Goal: Task Accomplishment & Management: Manage account settings

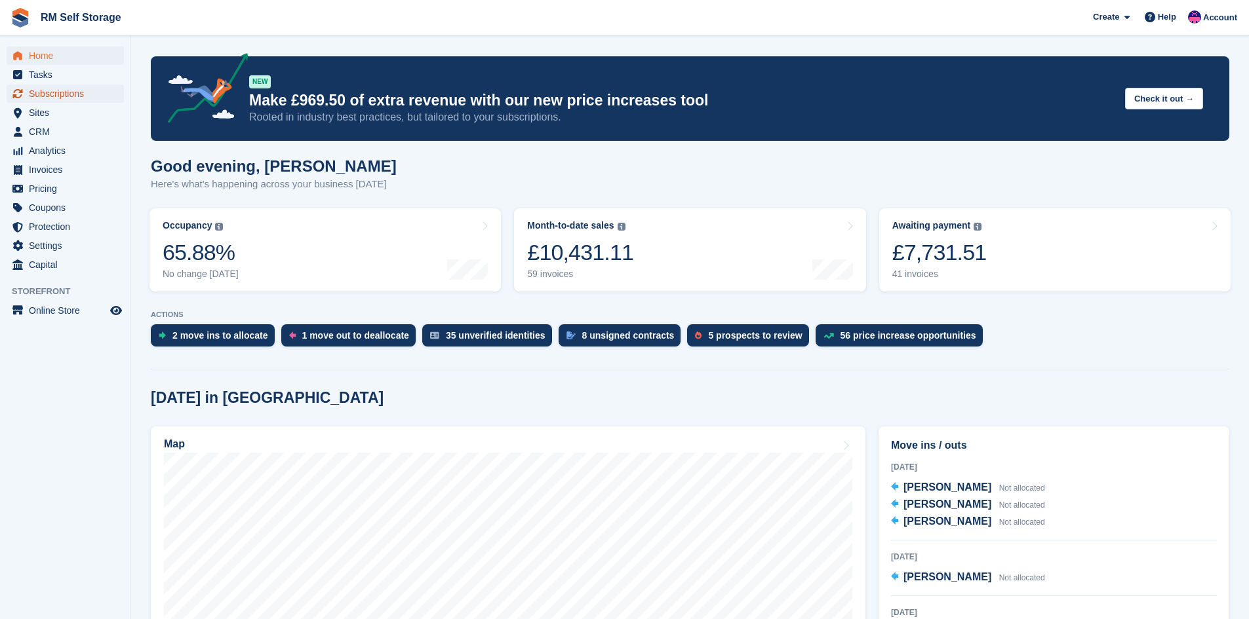
click at [85, 94] on span "Subscriptions" at bounding box center [68, 94] width 79 height 18
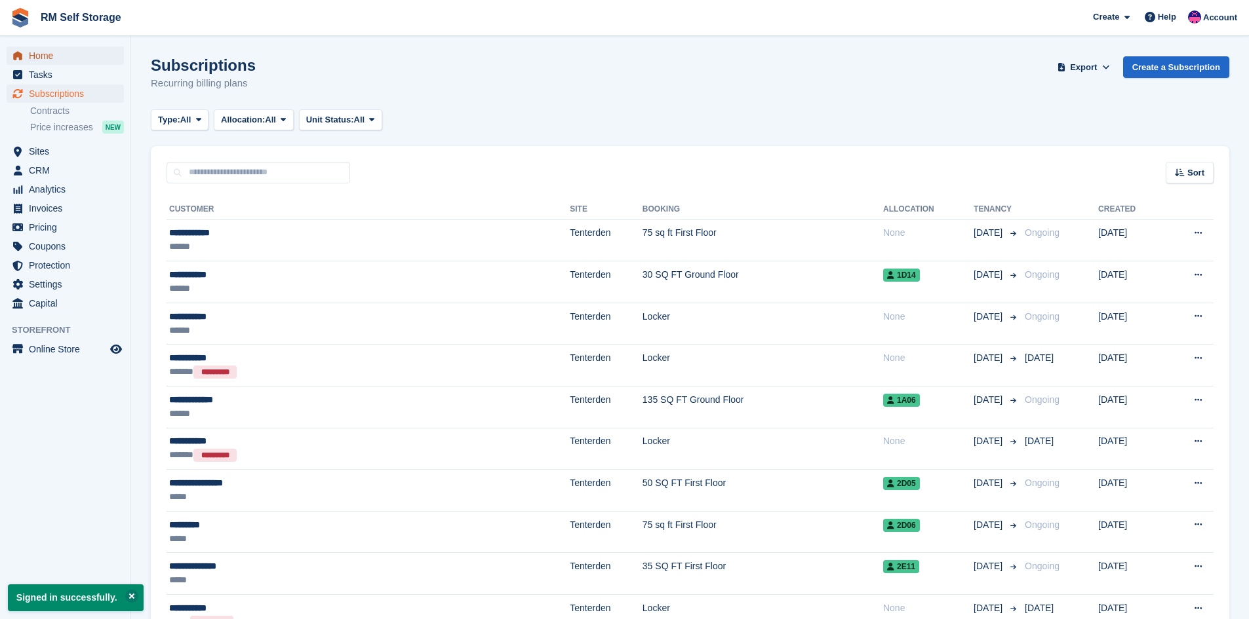
click at [44, 58] on span "Home" at bounding box center [68, 56] width 79 height 18
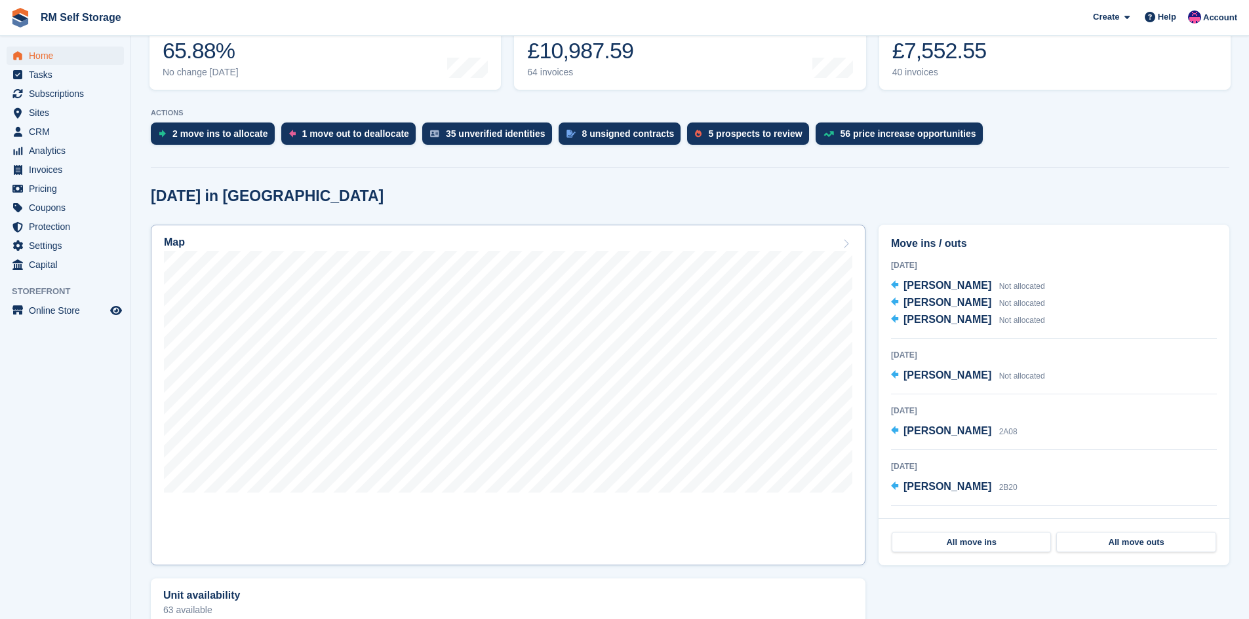
scroll to position [262, 0]
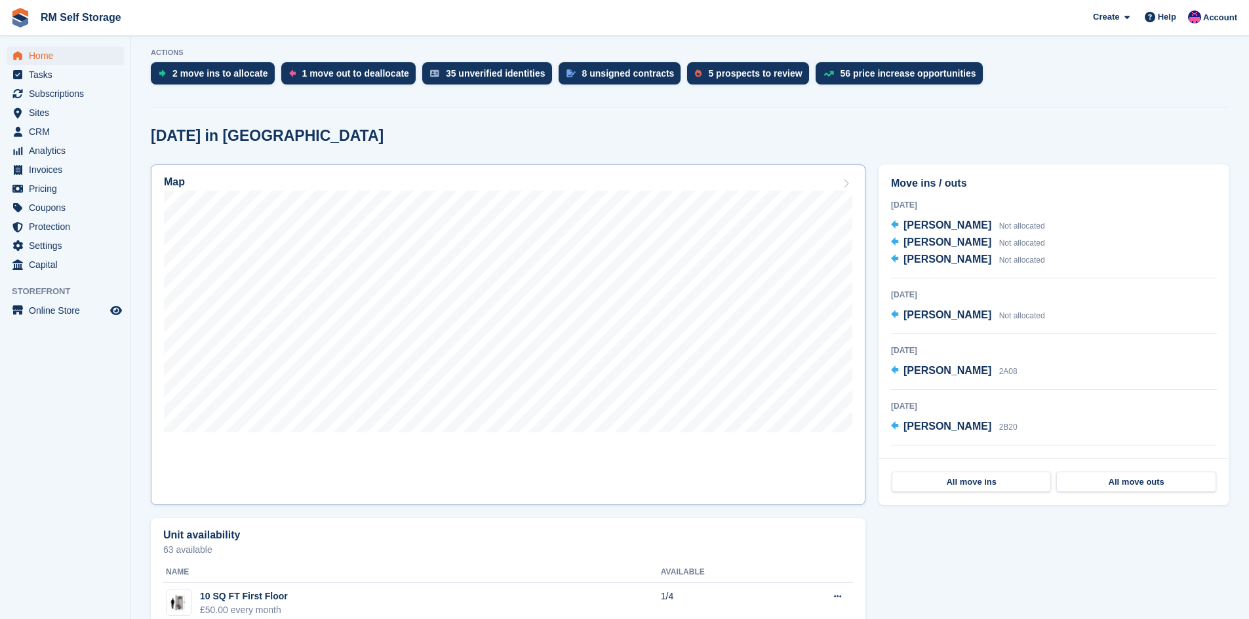
click at [745, 433] on div at bounding box center [508, 314] width 688 height 246
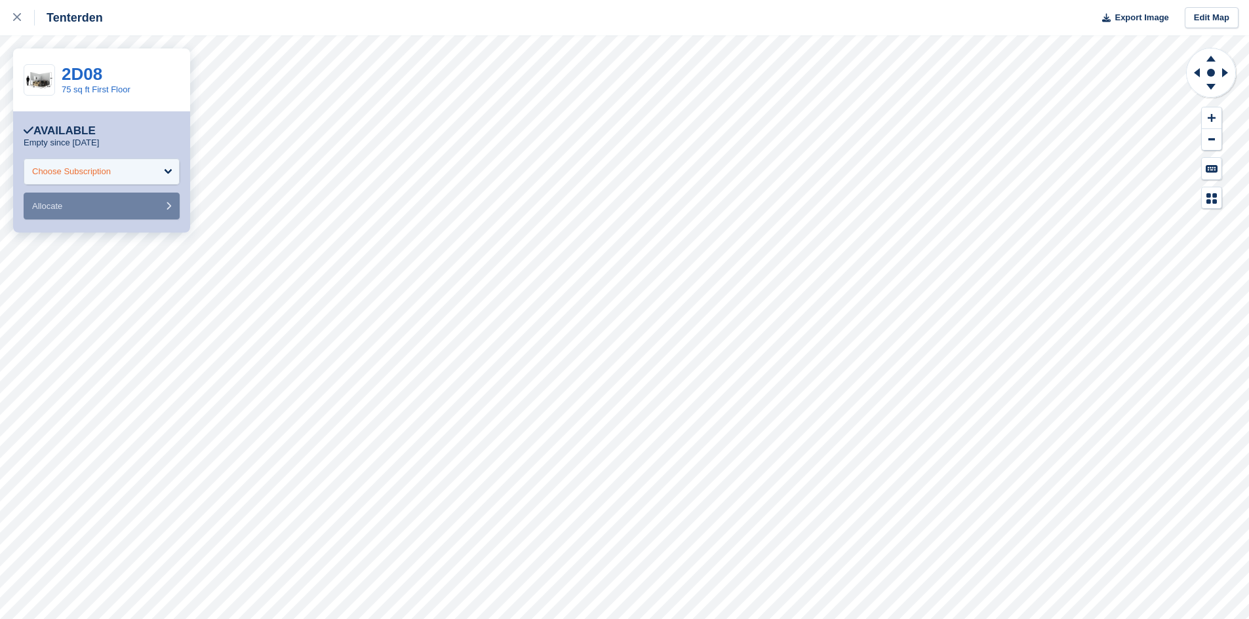
click at [131, 174] on div "Choose Subscription" at bounding box center [102, 172] width 156 height 26
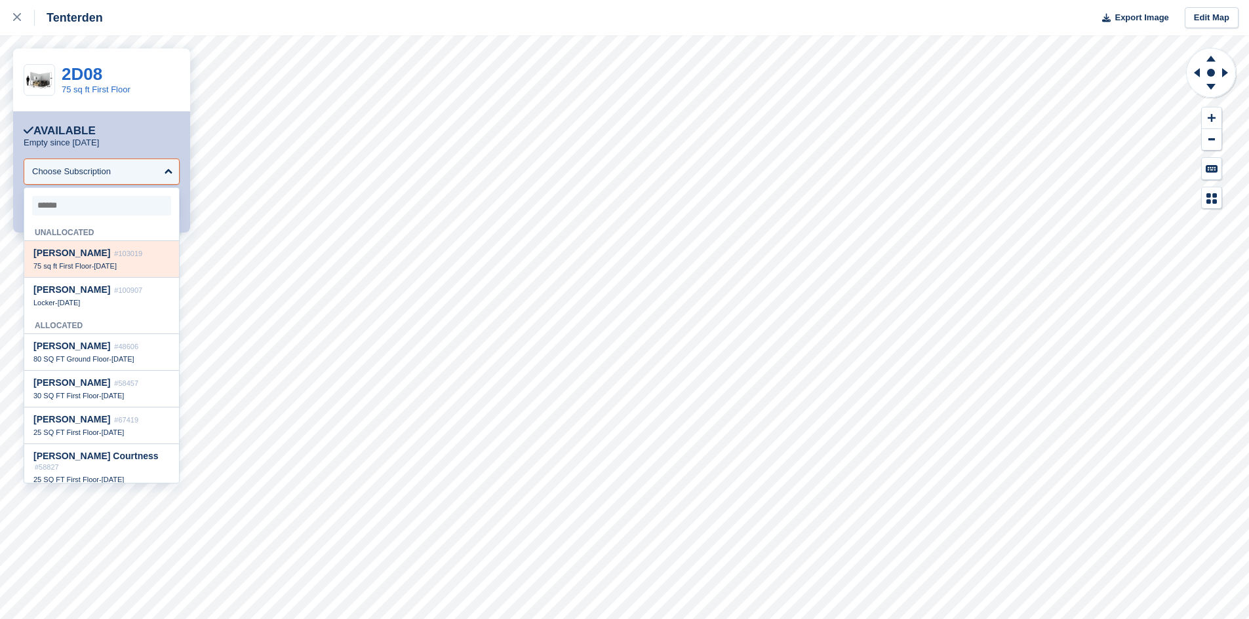
click at [96, 263] on div "75 sq ft First Floor - 19 Sep" at bounding box center [101, 266] width 136 height 9
select select "******"
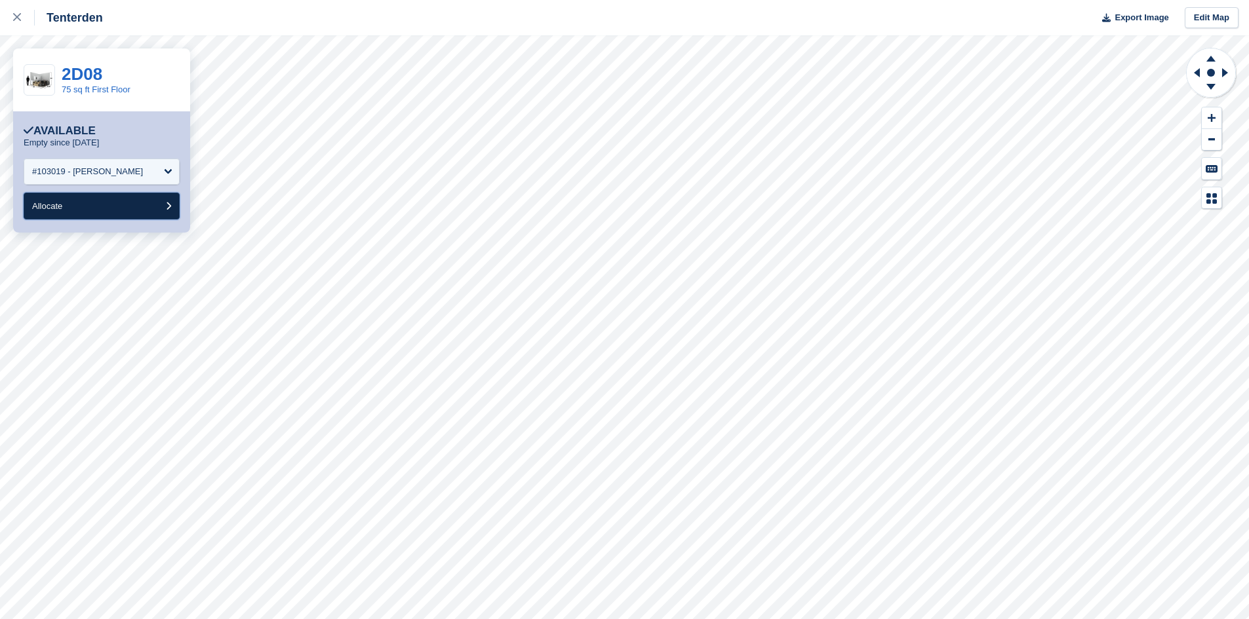
click at [104, 203] on button "Allocate" at bounding box center [102, 206] width 156 height 27
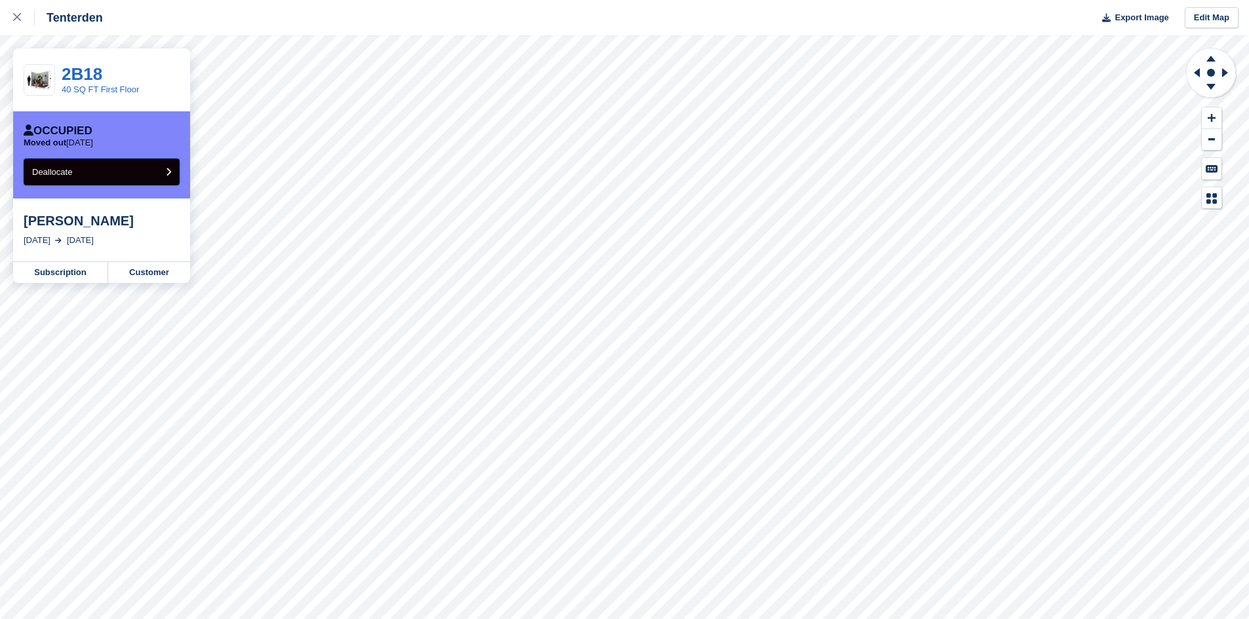
click at [107, 169] on button "Deallocate" at bounding box center [102, 172] width 156 height 27
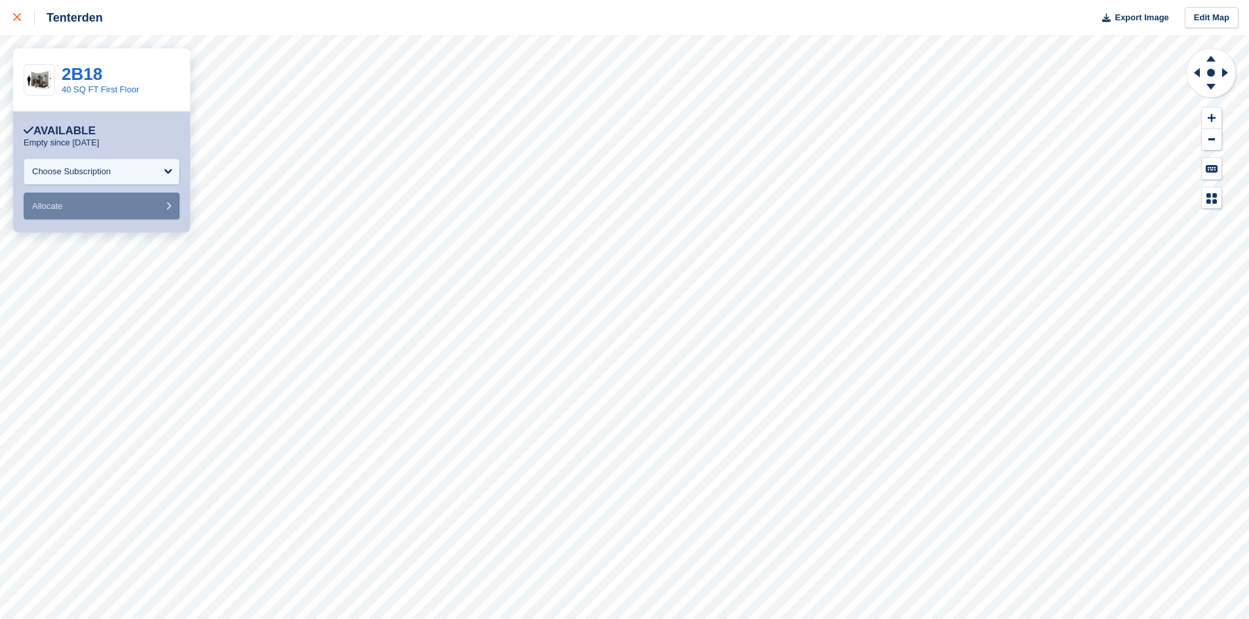
click at [12, 19] on link at bounding box center [17, 17] width 35 height 35
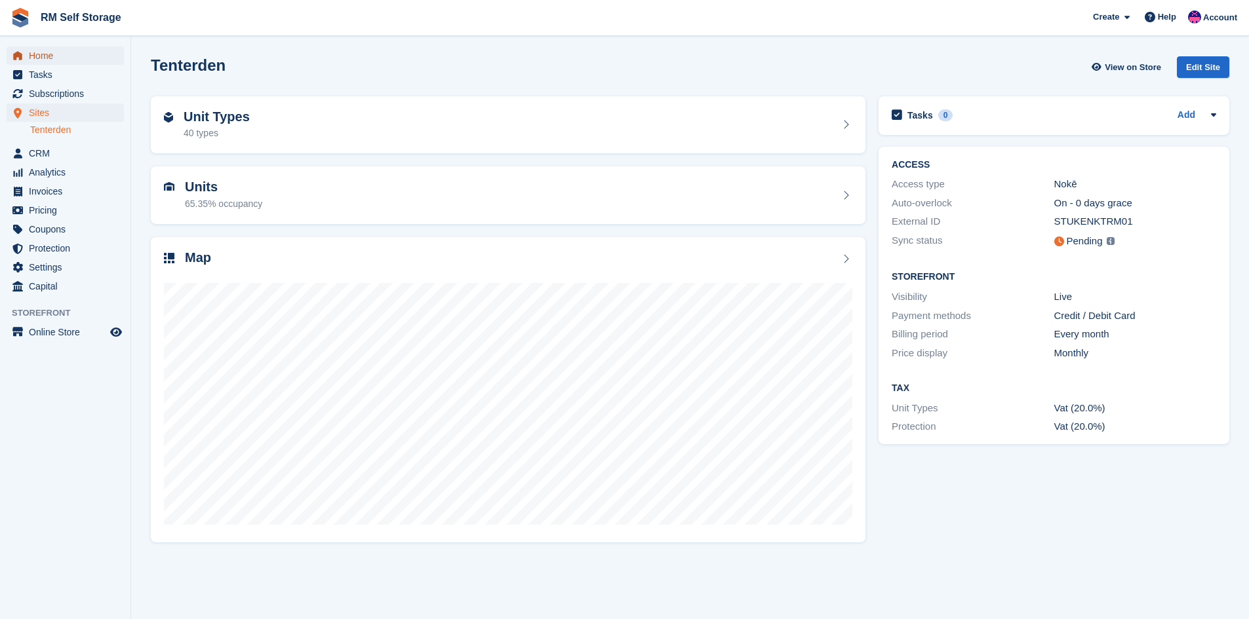
click at [68, 58] on span "Home" at bounding box center [68, 56] width 79 height 18
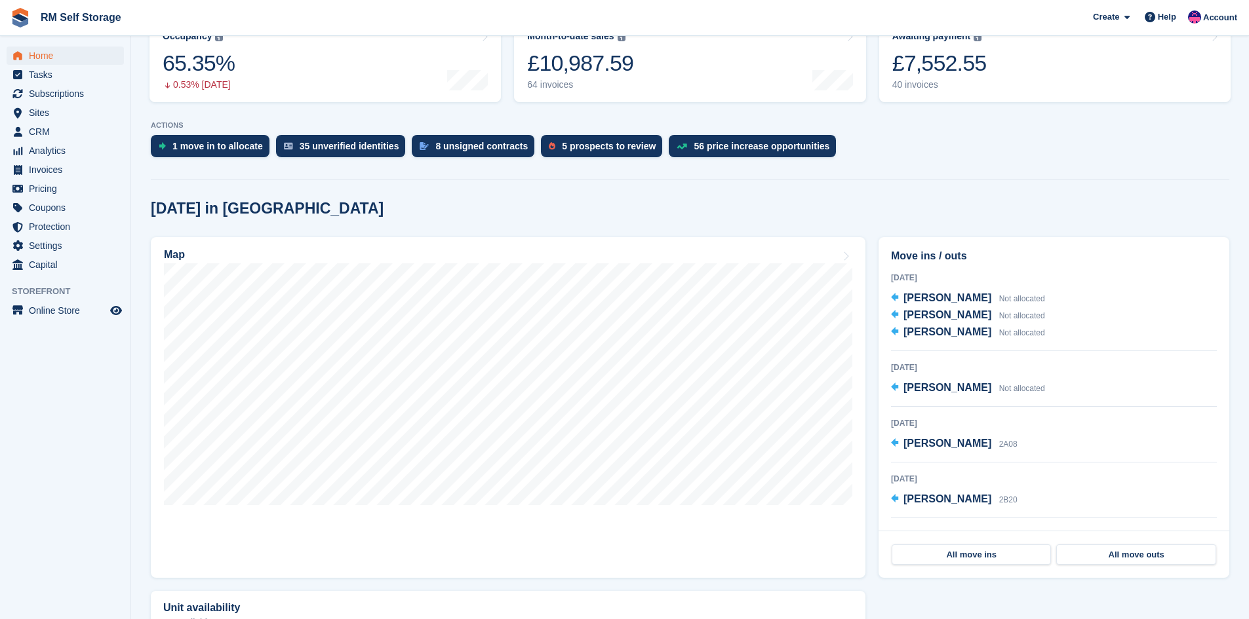
scroll to position [197, 0]
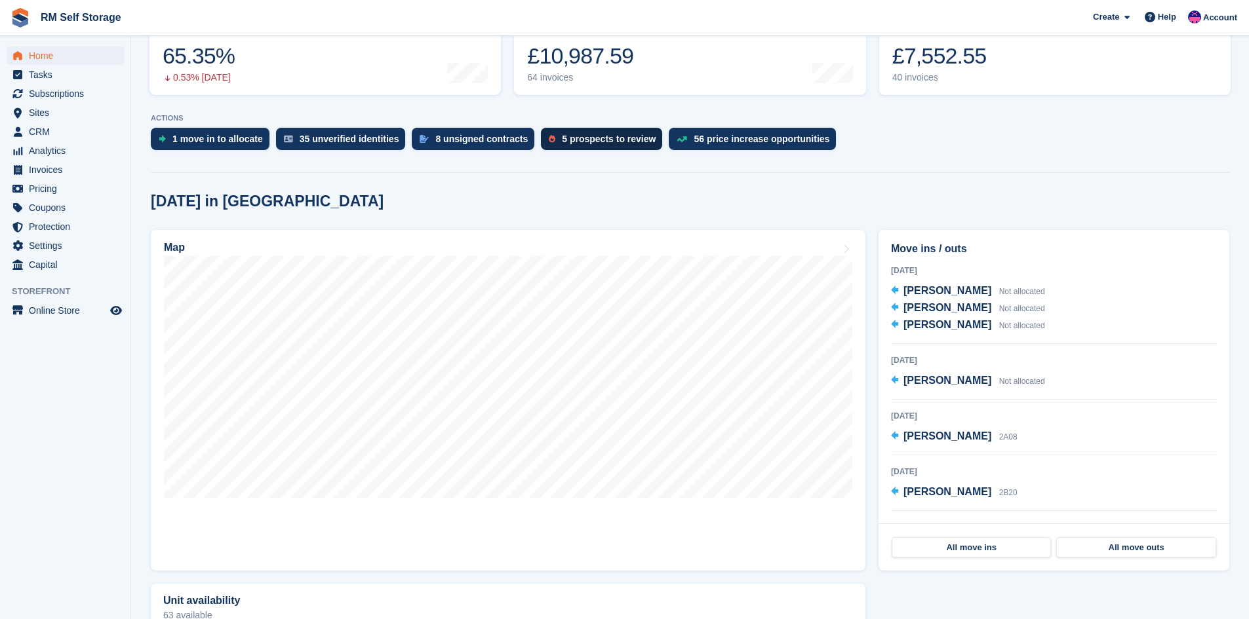
click at [580, 134] on div "5 prospects to review" at bounding box center [609, 139] width 94 height 10
